Goal: Information Seeking & Learning: Check status

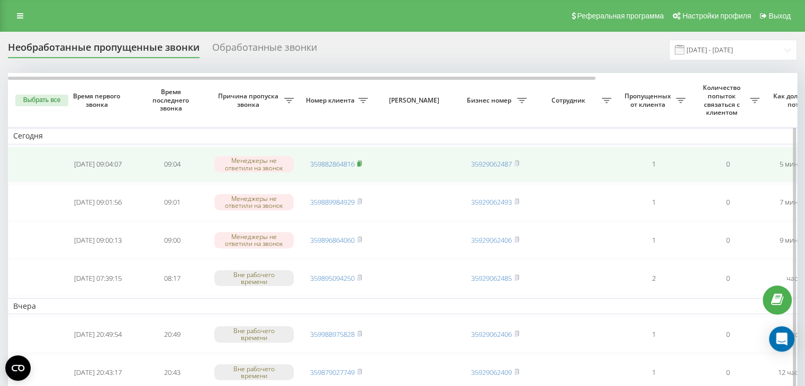
click at [361, 162] on rect at bounding box center [358, 164] width 3 height 5
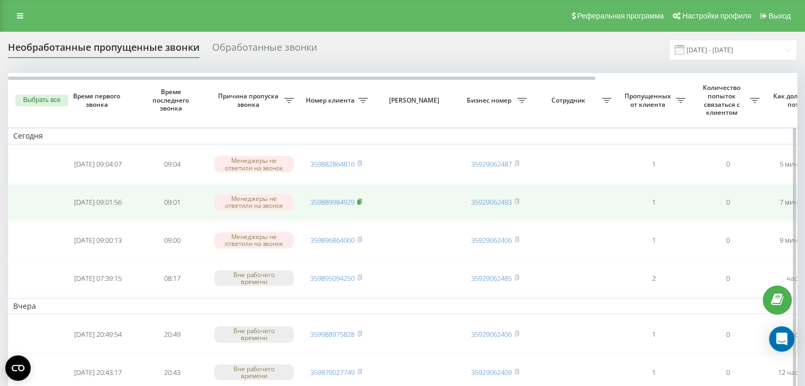
click at [359, 200] on rect at bounding box center [358, 202] width 3 height 5
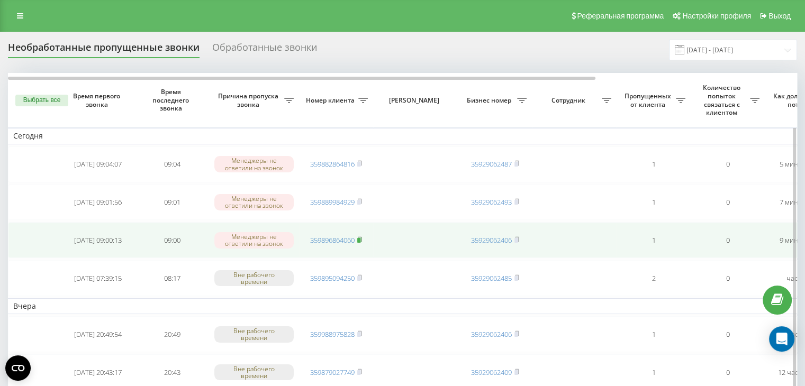
click at [362, 239] on icon at bounding box center [360, 239] width 4 height 5
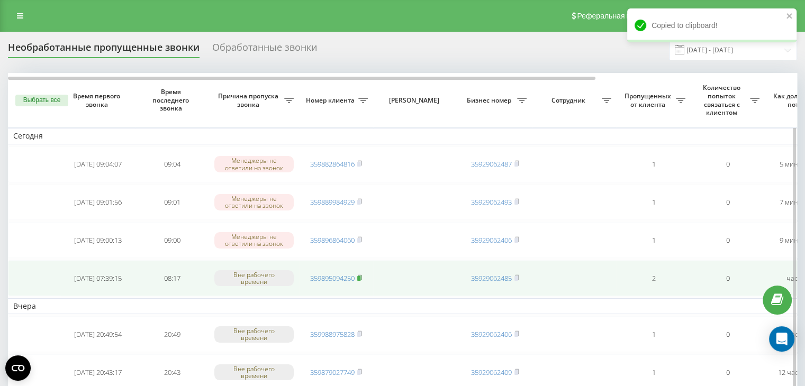
click at [358, 276] on icon at bounding box center [359, 278] width 5 height 6
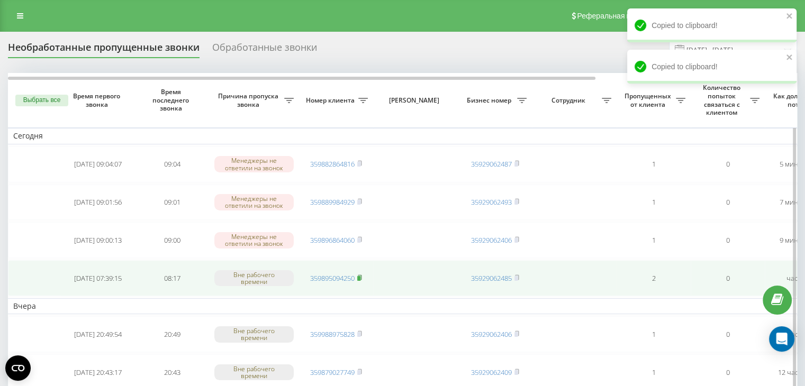
click at [361, 277] on rect at bounding box center [358, 278] width 3 height 5
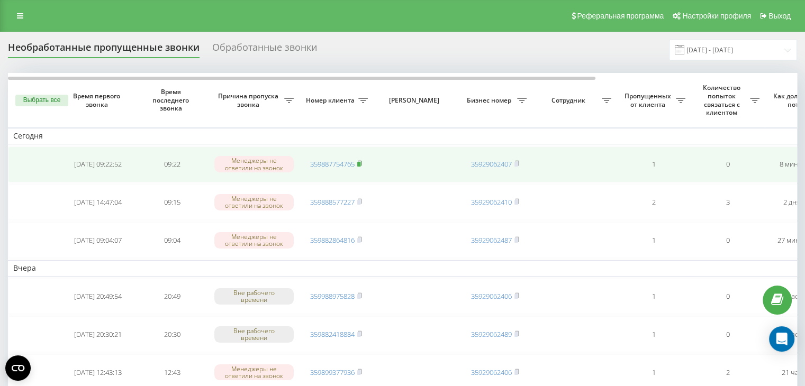
click at [361, 163] on rect at bounding box center [358, 164] width 3 height 5
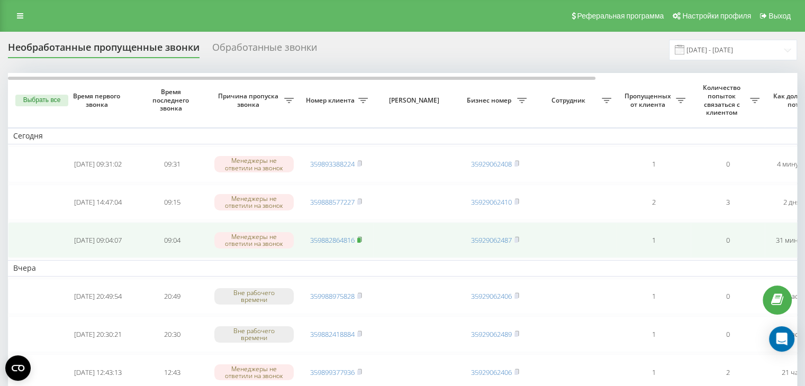
click at [362, 237] on icon at bounding box center [359, 240] width 5 height 6
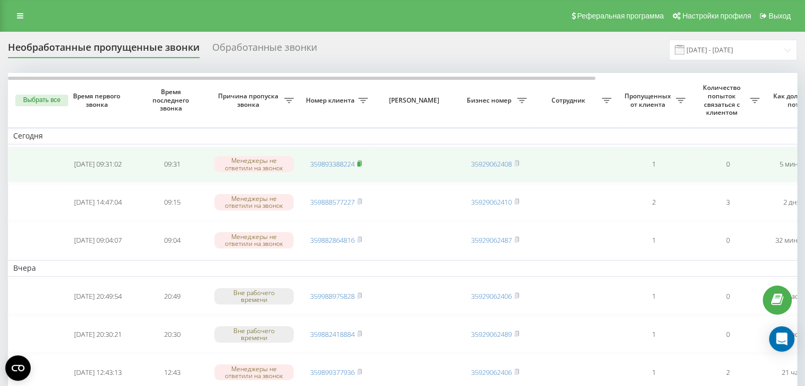
click at [359, 162] on rect at bounding box center [358, 164] width 3 height 5
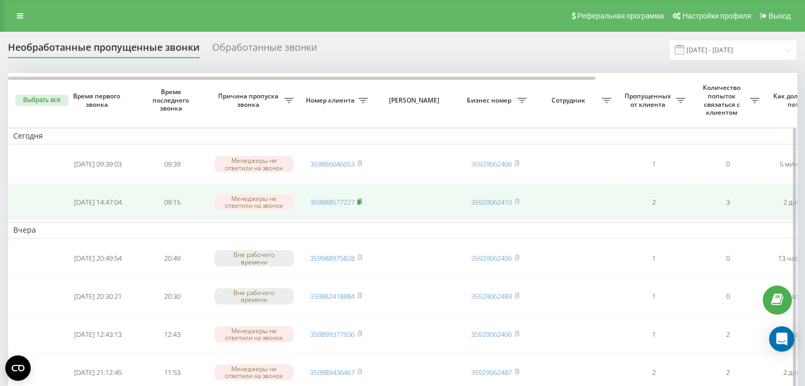
click at [359, 199] on icon at bounding box center [360, 201] width 4 height 5
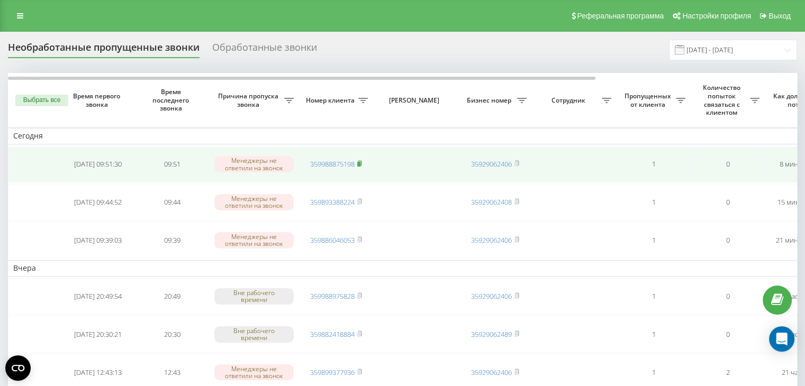
click at [360, 162] on rect at bounding box center [358, 164] width 3 height 5
click at [360, 163] on rect at bounding box center [358, 164] width 3 height 5
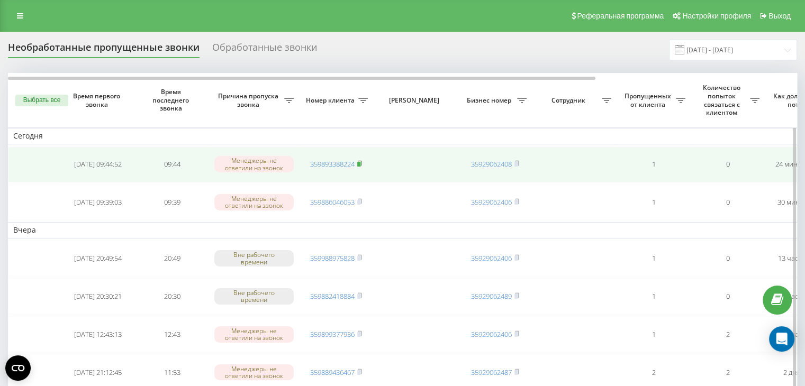
click at [361, 162] on rect at bounding box center [358, 164] width 3 height 5
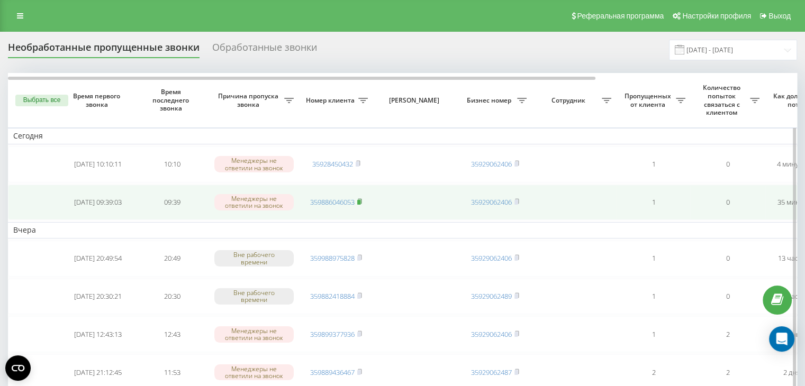
click at [361, 199] on icon at bounding box center [359, 202] width 5 height 6
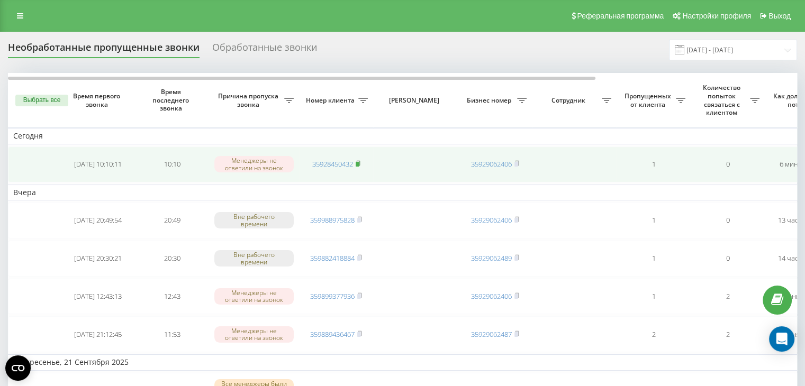
click at [359, 163] on rect at bounding box center [357, 164] width 3 height 5
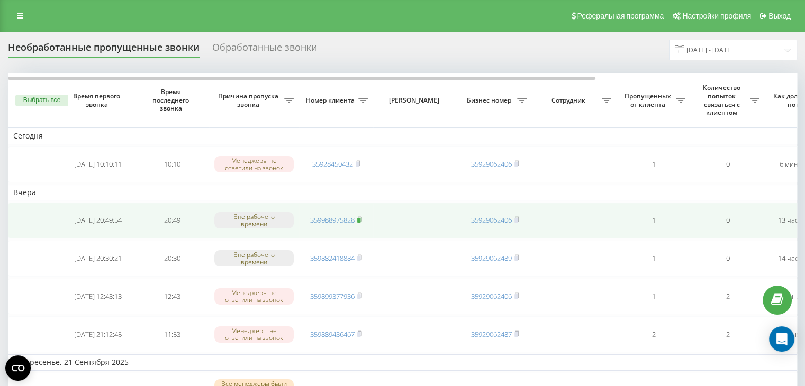
click at [360, 219] on rect at bounding box center [358, 220] width 3 height 5
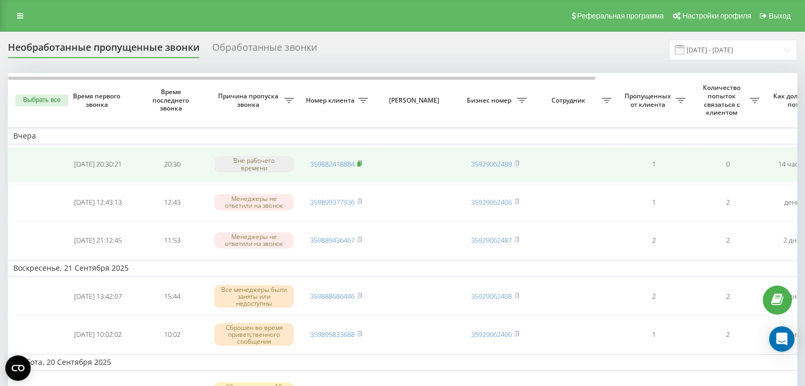
click at [362, 160] on icon at bounding box center [359, 163] width 5 height 6
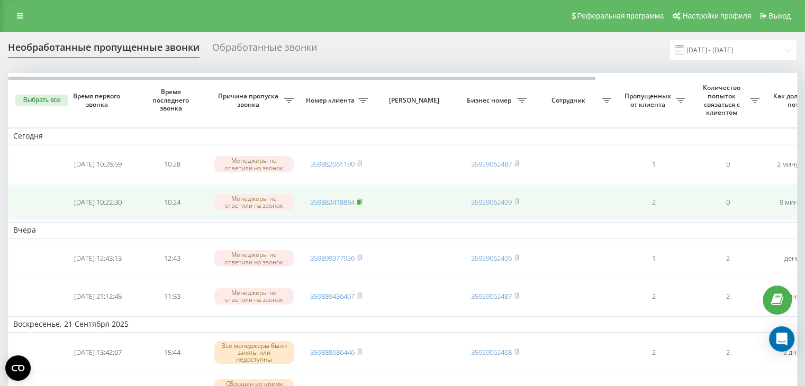
click at [362, 200] on icon at bounding box center [360, 201] width 4 height 5
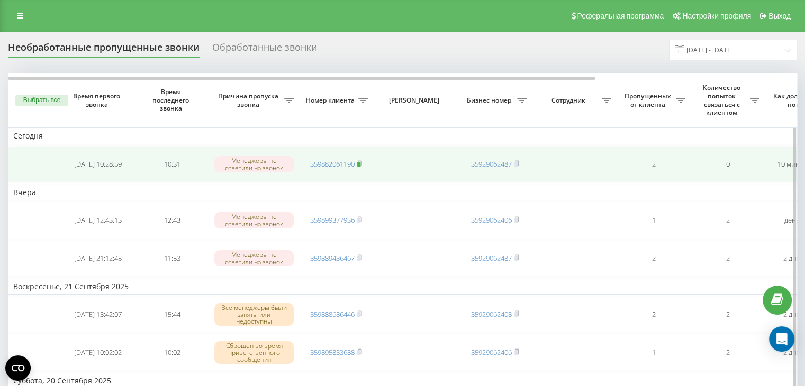
click at [361, 163] on rect at bounding box center [358, 164] width 3 height 5
click at [360, 162] on rect at bounding box center [358, 164] width 3 height 5
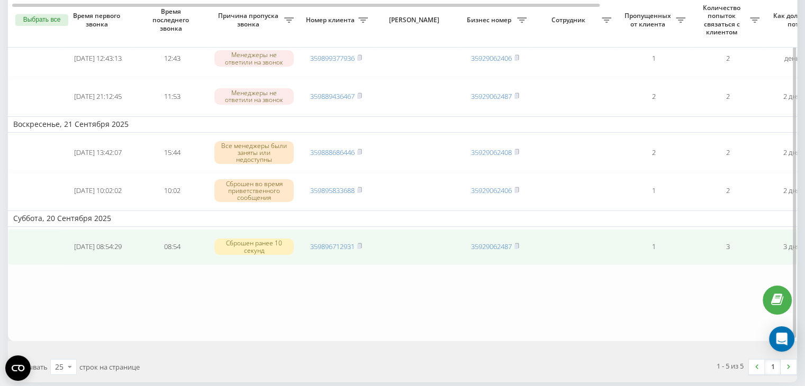
scroll to position [53, 0]
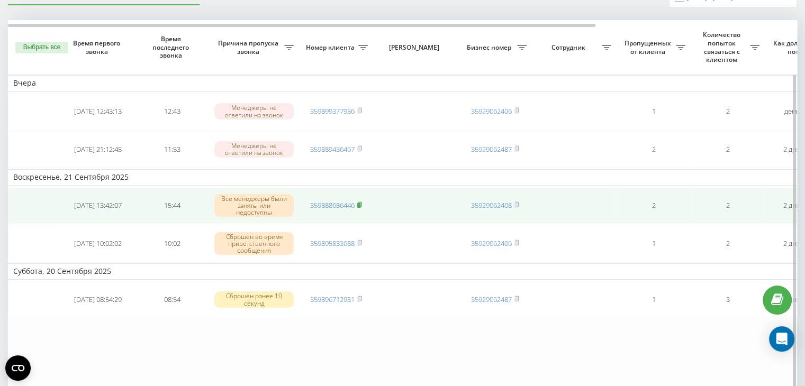
click at [360, 203] on rect at bounding box center [358, 205] width 3 height 5
